Goal: Use online tool/utility: Utilize a website feature to perform a specific function

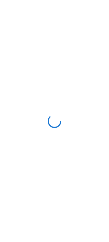
click at [108, 227] on div at bounding box center [54, 121] width 109 height 242
